Goal: Navigation & Orientation: Find specific page/section

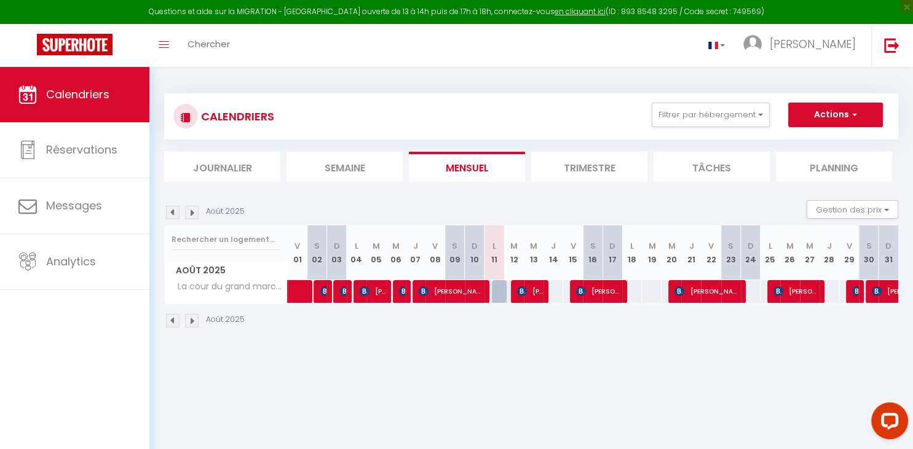
click at [574, 166] on li "Trimestre" at bounding box center [589, 167] width 116 height 30
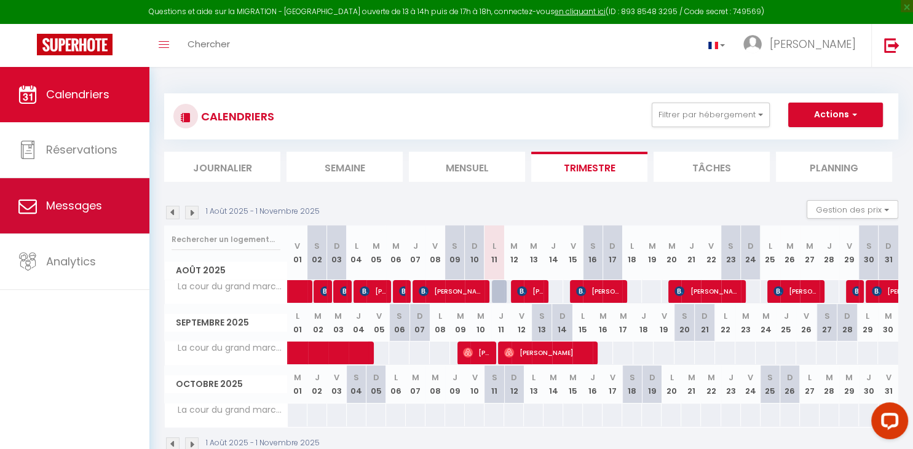
click at [73, 213] on span "Messages" at bounding box center [74, 205] width 56 height 15
select select "message"
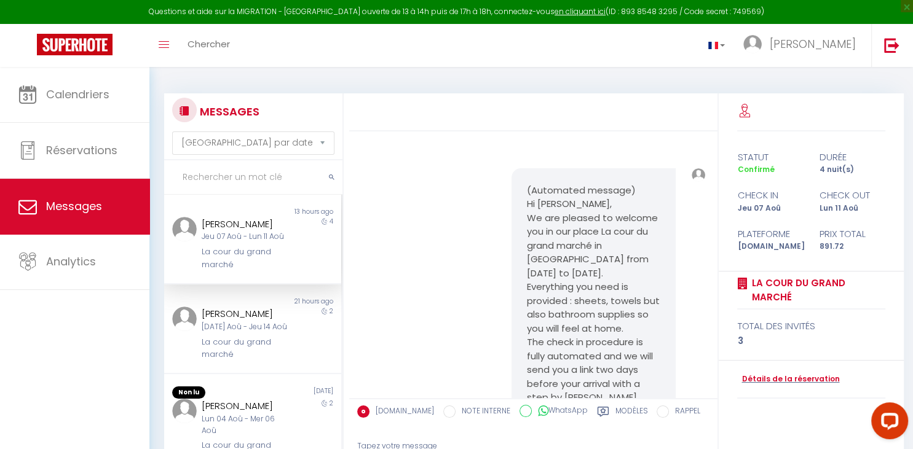
scroll to position [2426, 0]
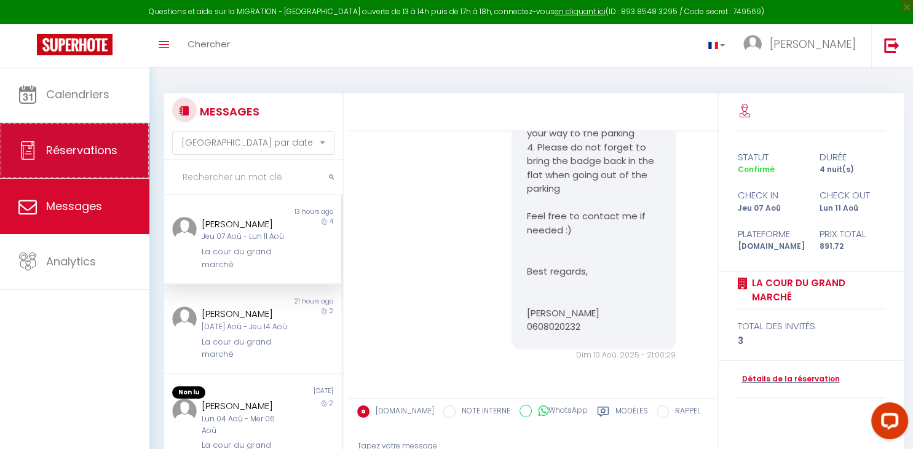
click at [95, 157] on span "Réservations" at bounding box center [81, 150] width 71 height 15
select select "not_cancelled"
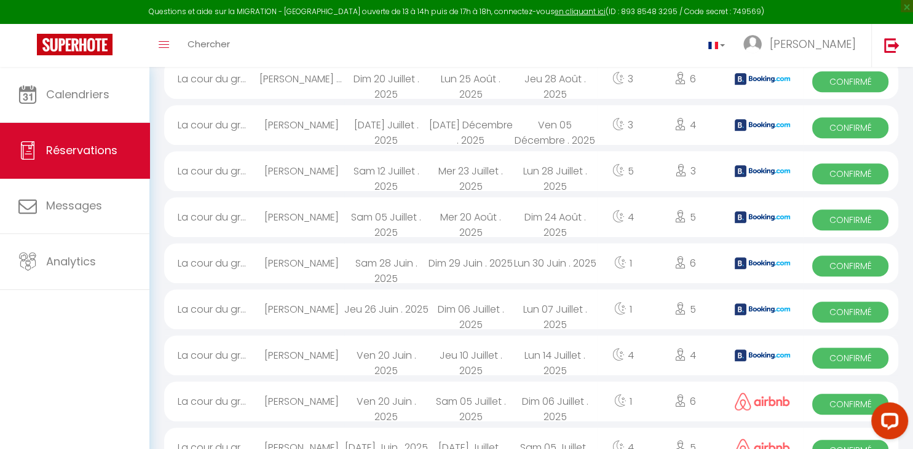
scroll to position [259, 0]
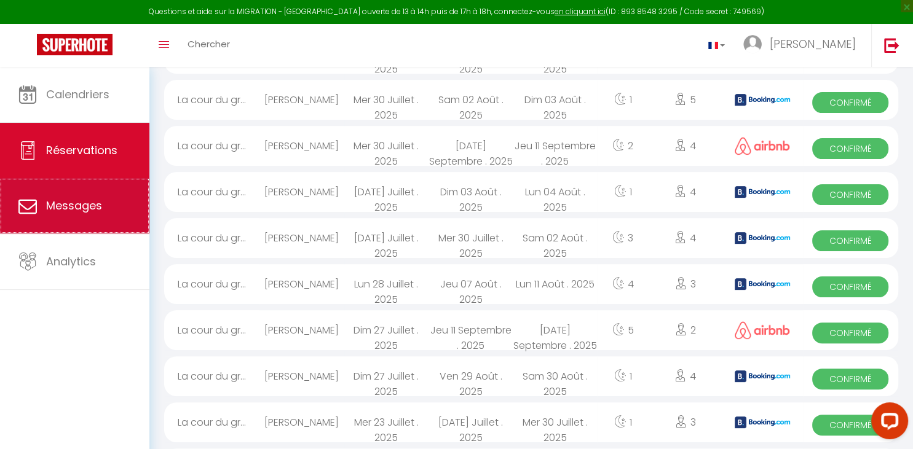
click at [90, 213] on span "Messages" at bounding box center [74, 205] width 56 height 15
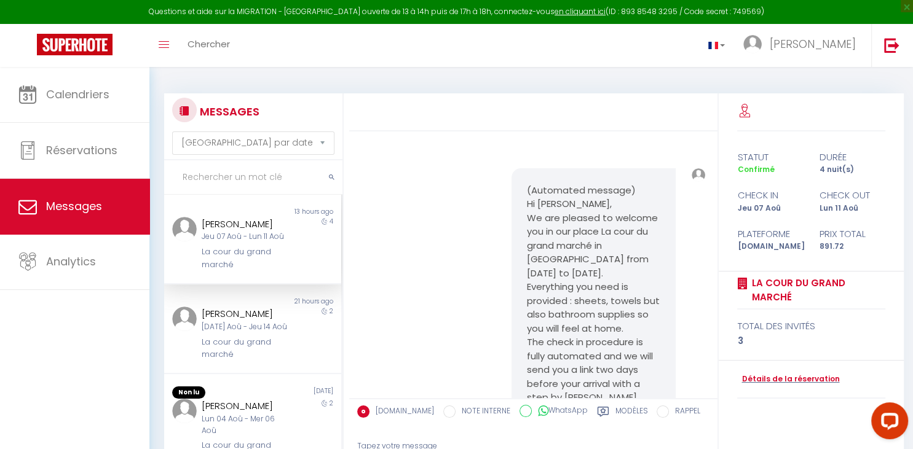
scroll to position [2426, 0]
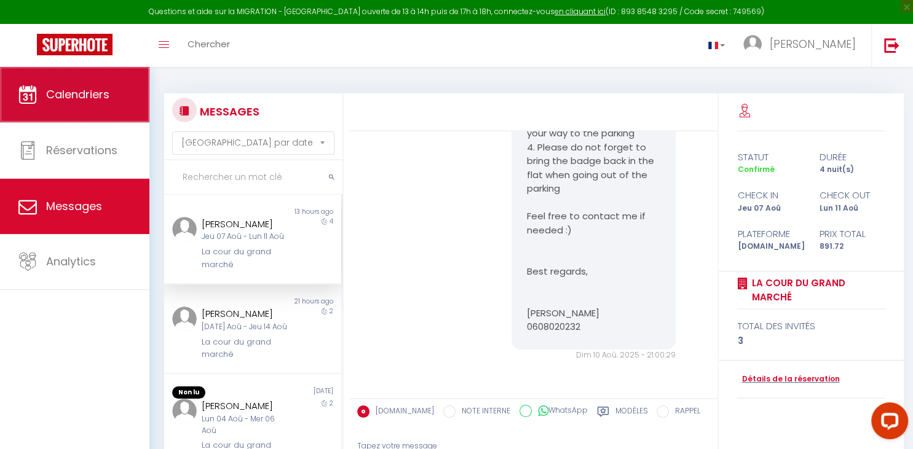
click at [89, 90] on span "Calendriers" at bounding box center [77, 94] width 63 height 15
